Goal: Find specific page/section: Find specific page/section

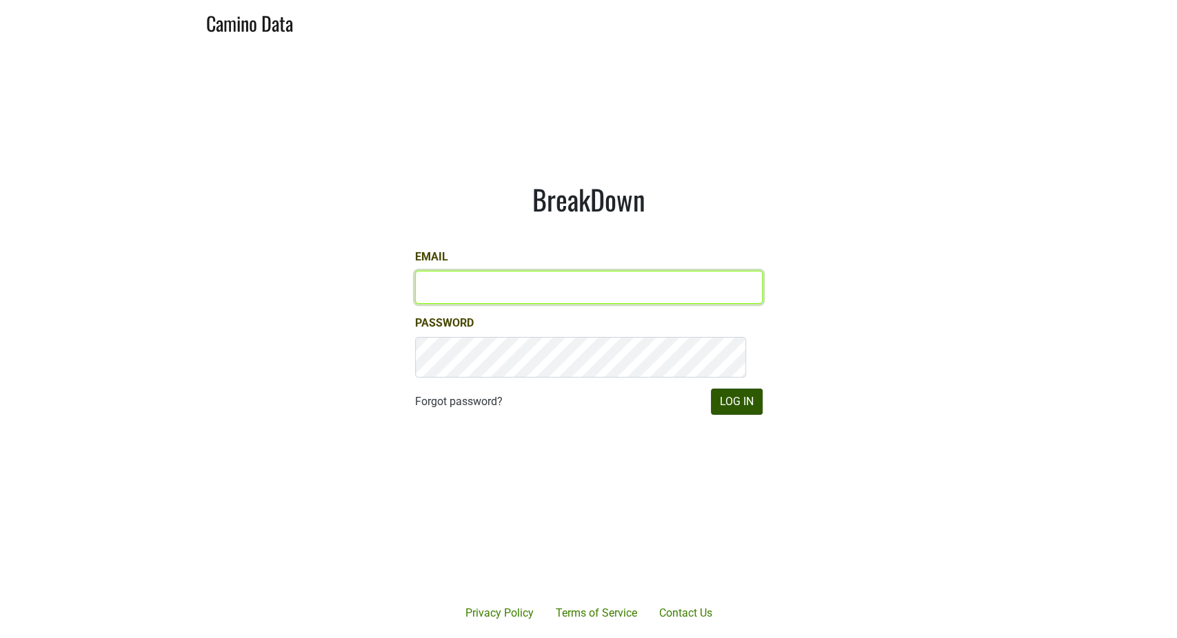
type input "john@buehlervineyards.com"
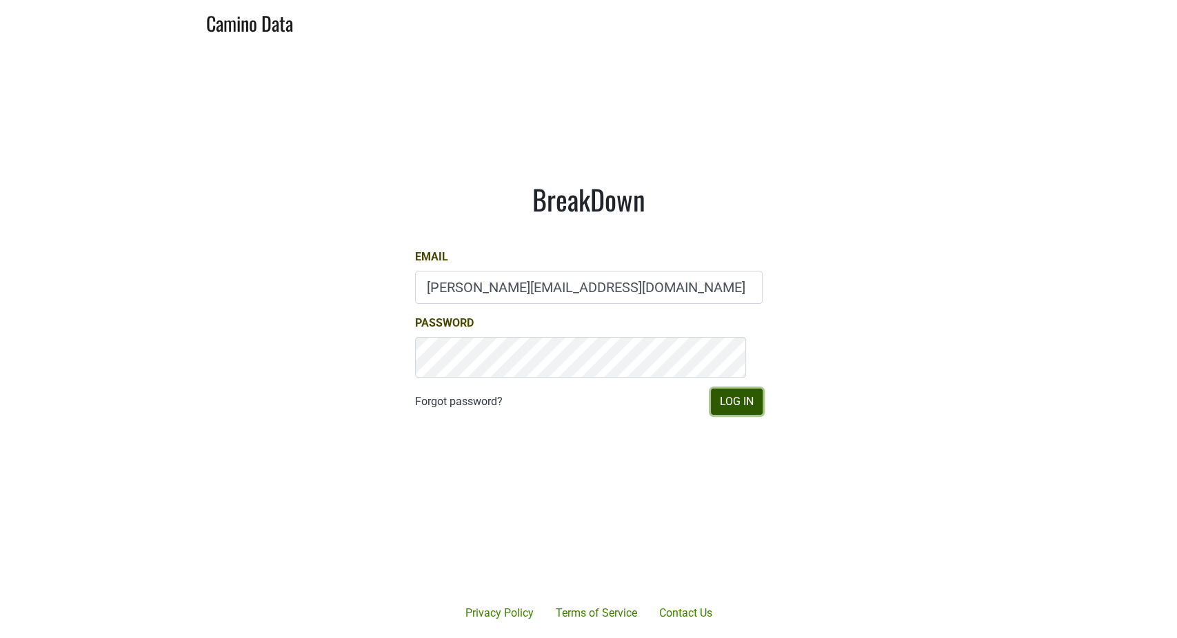
click at [711, 415] on button "Log In" at bounding box center [737, 402] width 52 height 26
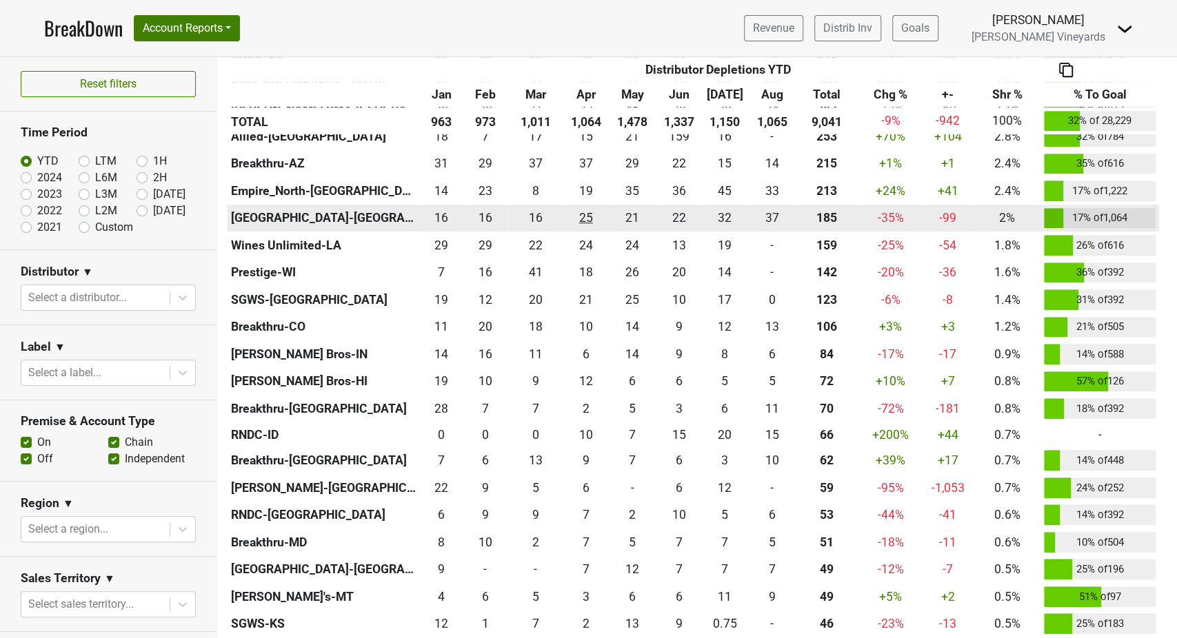
scroll to position [689, 0]
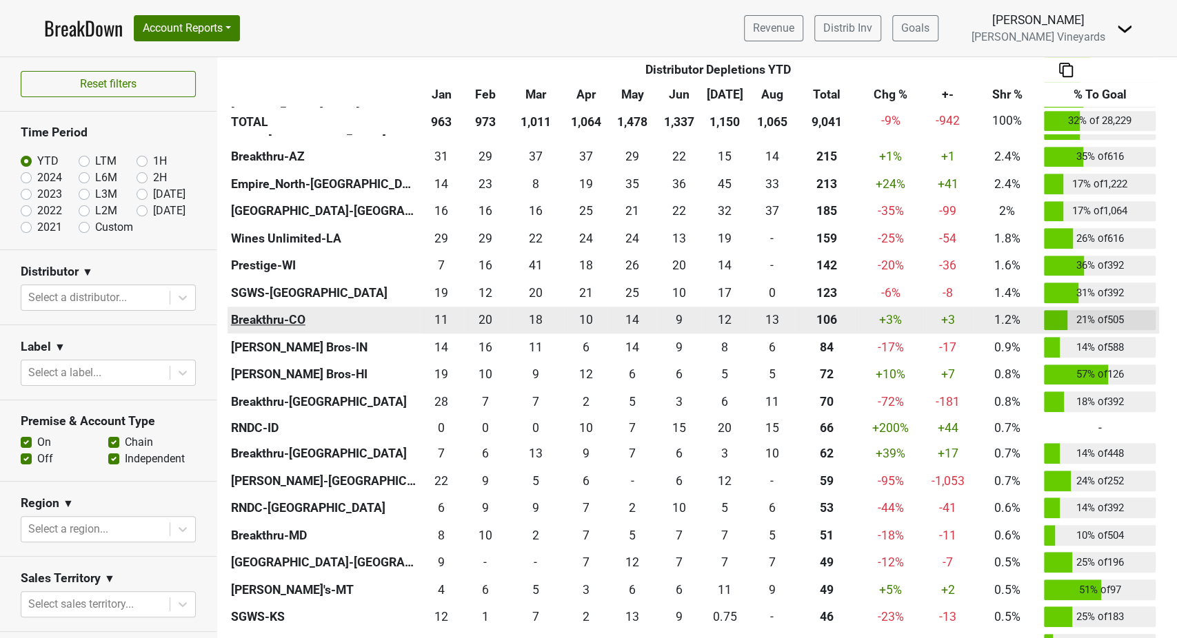
click at [359, 334] on th "Breakthru-CO" at bounding box center [323, 321] width 192 height 28
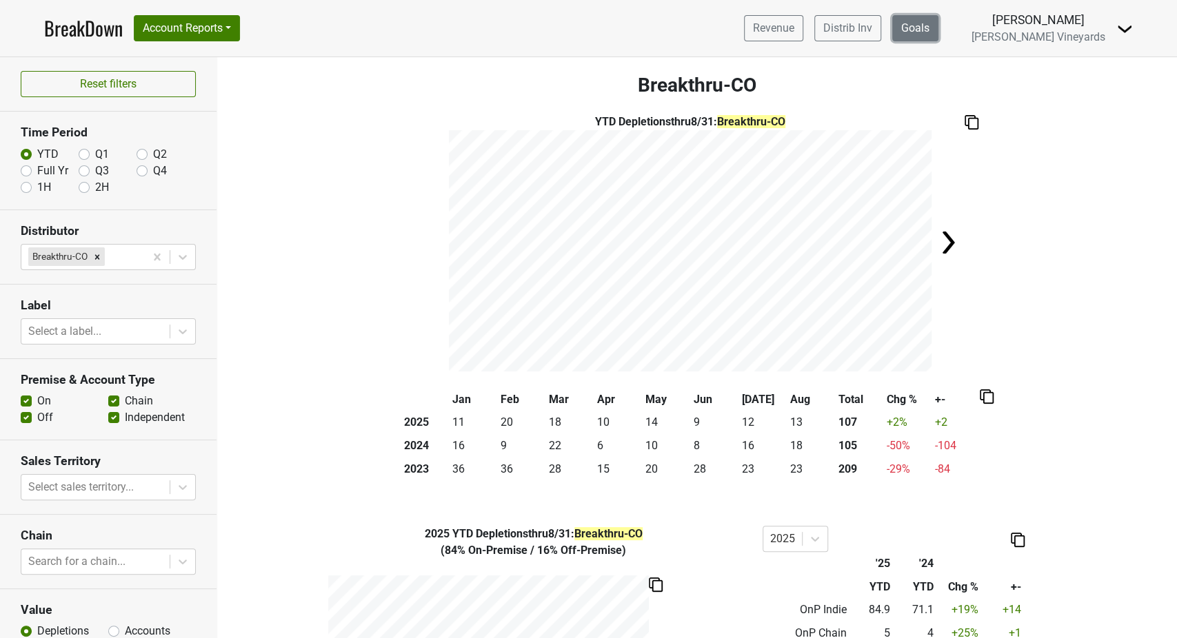
click at [917, 38] on link "Goals" at bounding box center [915, 28] width 46 height 26
